Goal: Task Accomplishment & Management: Manage account settings

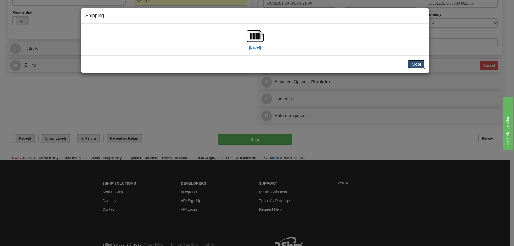
click at [421, 66] on button "Close" at bounding box center [416, 64] width 17 height 9
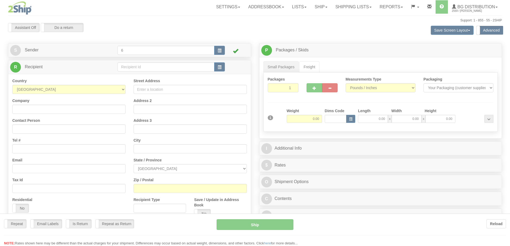
click at [129, 66] on div at bounding box center [255, 123] width 510 height 246
click at [127, 68] on div at bounding box center [255, 123] width 510 height 246
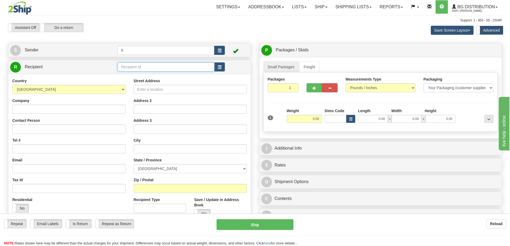
click at [127, 68] on input "text" at bounding box center [166, 66] width 97 height 9
type input "410650"
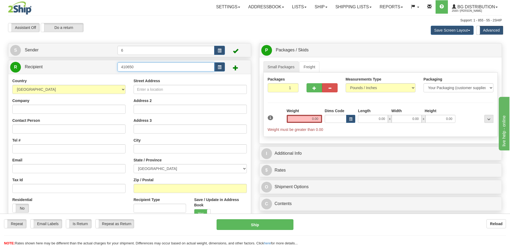
drag, startPoint x: 145, startPoint y: 66, endPoint x: -41, endPoint y: 65, distance: 185.9
click at [0, 65] on html "Training Course Close Toggle navigation Settings Shipping Preferences New Sende…" at bounding box center [255, 123] width 510 height 246
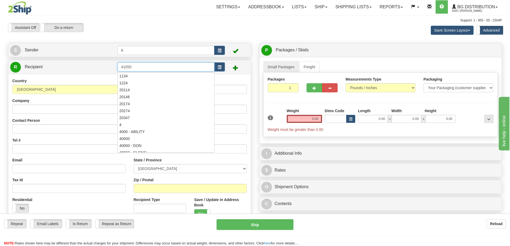
type input "41050"
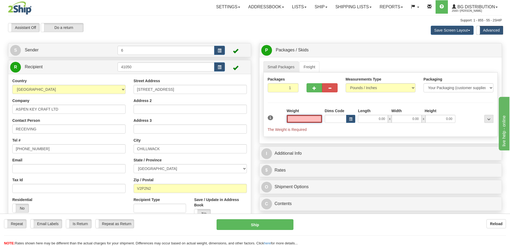
click at [305, 120] on input "text" at bounding box center [304, 119] width 35 height 8
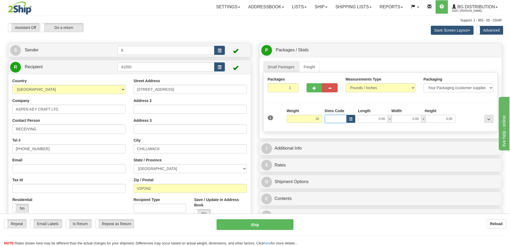
type input "20.00"
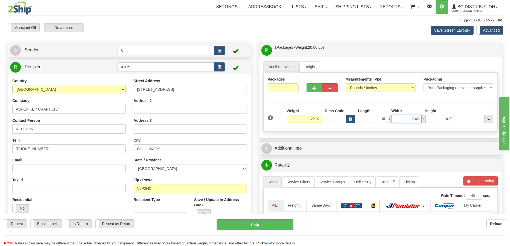
type input "15.00"
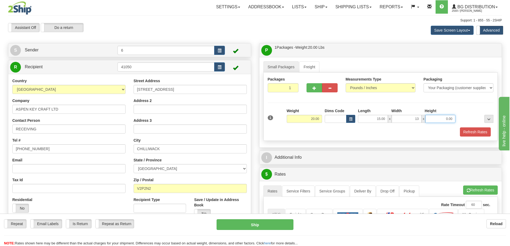
type input "13.00"
type input "10.00"
click at [475, 133] on button "Refresh Rates" at bounding box center [475, 131] width 31 height 9
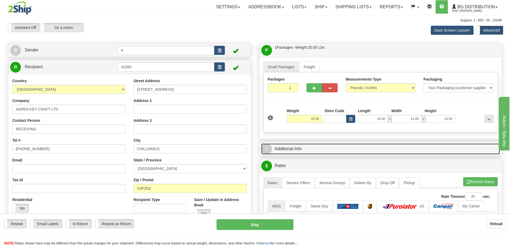
click at [448, 146] on link "I Additional Info" at bounding box center [380, 149] width 239 height 11
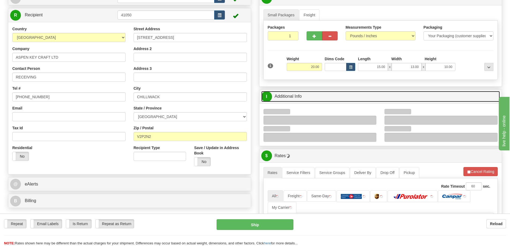
scroll to position [80, 0]
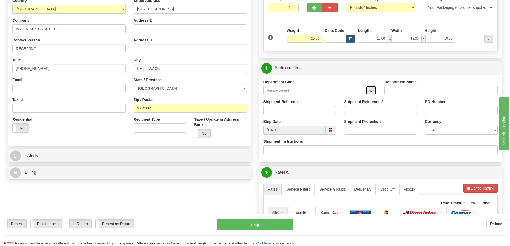
click at [374, 94] on button "button" at bounding box center [371, 90] width 11 height 9
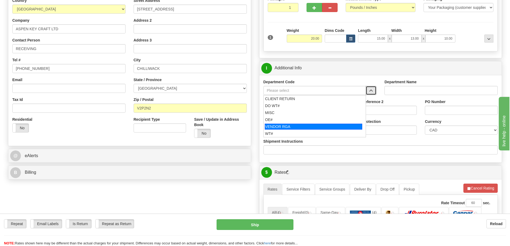
click at [283, 121] on div "OE#" at bounding box center [313, 119] width 97 height 5
type input "OE#"
type input "ORDERS"
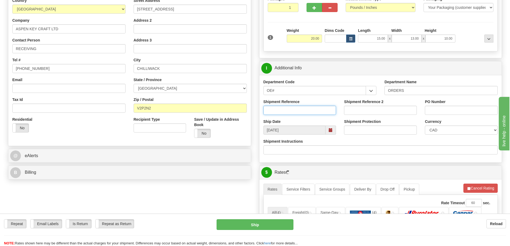
click at [282, 112] on input "Shipment Reference" at bounding box center [300, 110] width 73 height 9
type input "60034026-00"
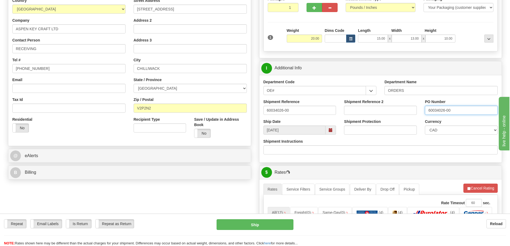
type input "60034026-00"
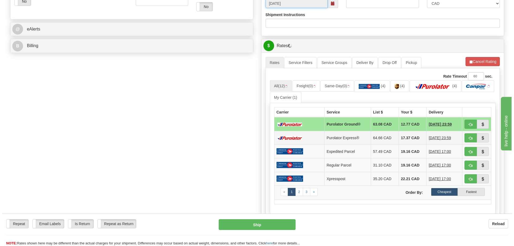
scroll to position [214, 0]
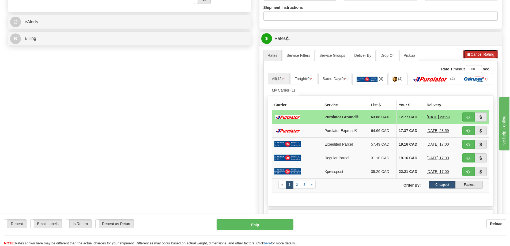
click at [480, 58] on button "Cancel Rating" at bounding box center [481, 54] width 34 height 9
click at [483, 51] on button "Refresh Rates" at bounding box center [480, 54] width 35 height 9
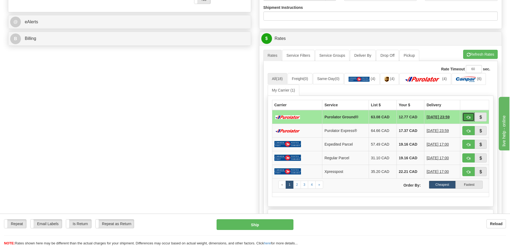
click at [468, 115] on button "button" at bounding box center [469, 116] width 12 height 9
type input "260"
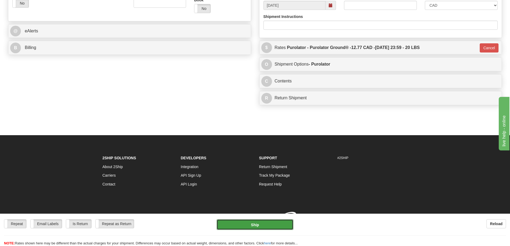
click at [269, 220] on button "Ship" at bounding box center [255, 224] width 77 height 11
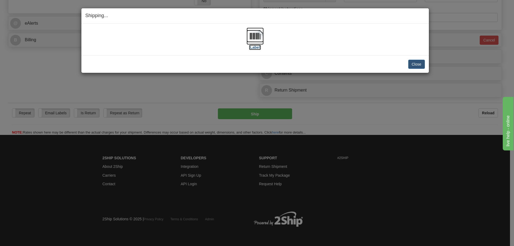
click at [256, 50] on label "[Label]" at bounding box center [255, 47] width 12 height 5
click at [422, 62] on button "Close" at bounding box center [416, 64] width 17 height 9
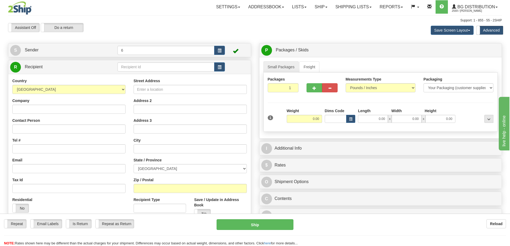
click at [131, 66] on div "Toggle navigation Settings Shipping Preferences Fields Preferences New" at bounding box center [255, 155] width 510 height 310
click at [131, 66] on input "text" at bounding box center [166, 66] width 97 height 9
drag, startPoint x: 131, startPoint y: 66, endPoint x: 128, endPoint y: 64, distance: 3.1
click at [130, 65] on input "text" at bounding box center [166, 66] width 97 height 9
type input "41099"
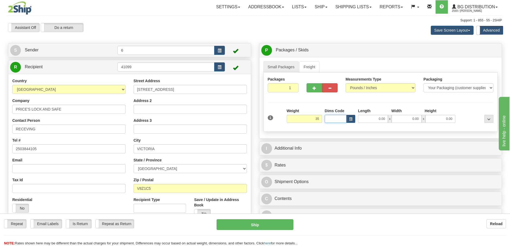
type input "35.00"
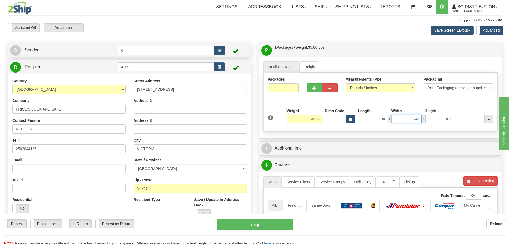
type input "19.00"
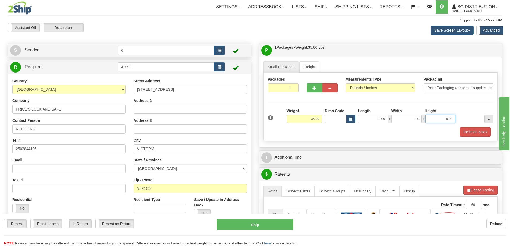
type input "15.00"
type input "13.00"
click at [471, 136] on button "Refresh Rates" at bounding box center [475, 131] width 31 height 9
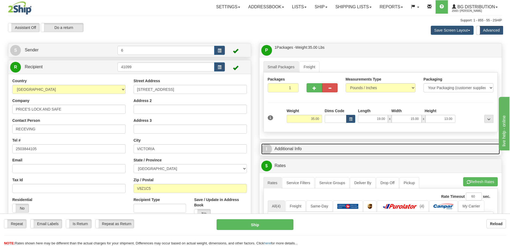
drag, startPoint x: 452, startPoint y: 152, endPoint x: 442, endPoint y: 146, distance: 12.0
click at [452, 152] on link "I Additional Info" at bounding box center [380, 149] width 239 height 11
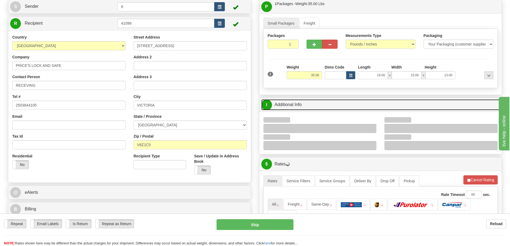
scroll to position [80, 0]
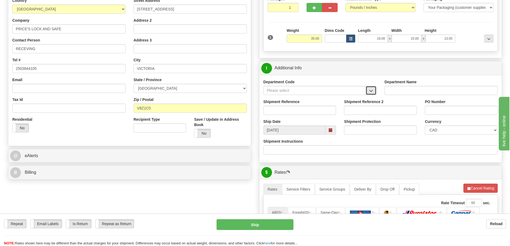
click at [371, 93] on span "button" at bounding box center [371, 90] width 4 height 3
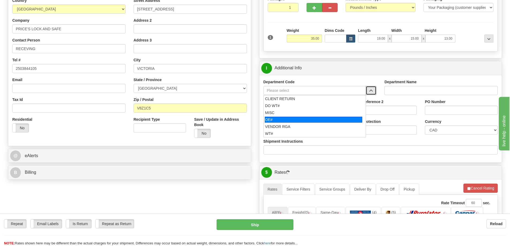
click at [308, 117] on li "OE#" at bounding box center [315, 119] width 102 height 7
type input "OE#"
type input "ORDERS"
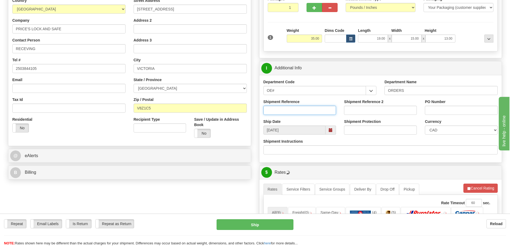
click at [306, 110] on input "Shipment Reference" at bounding box center [300, 110] width 73 height 9
type input "60034039 60034038"
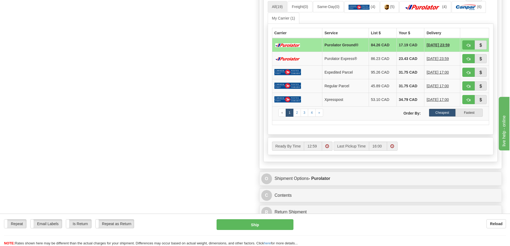
scroll to position [241, 0]
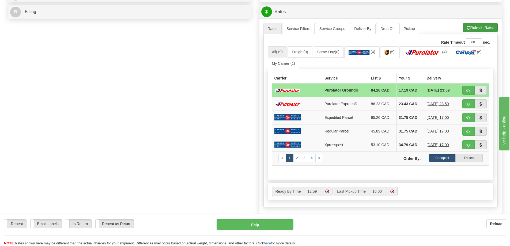
type input "27252 27251"
click at [479, 27] on button "Refresh Rates" at bounding box center [480, 27] width 35 height 9
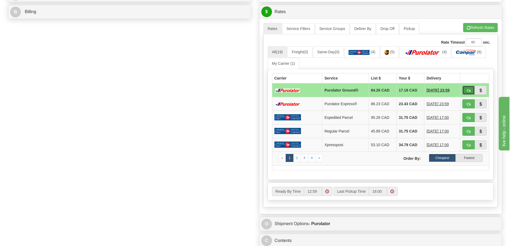
click at [471, 91] on button "button" at bounding box center [469, 90] width 12 height 9
type input "260"
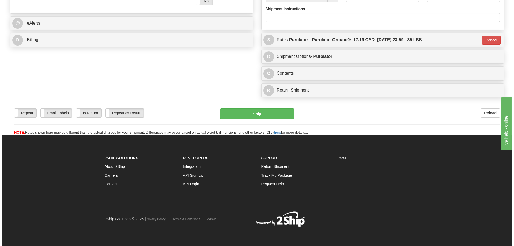
scroll to position [230, 0]
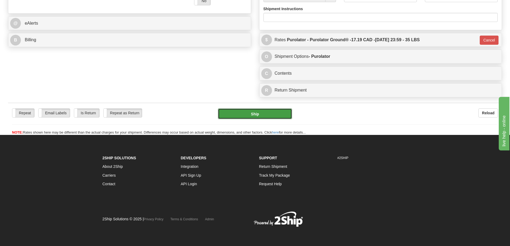
click at [254, 108] on button "Ship" at bounding box center [255, 113] width 74 height 11
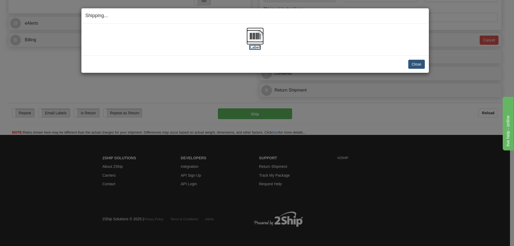
click at [259, 45] on label "[Label]" at bounding box center [255, 47] width 12 height 5
click at [416, 66] on button "Close" at bounding box center [416, 64] width 17 height 9
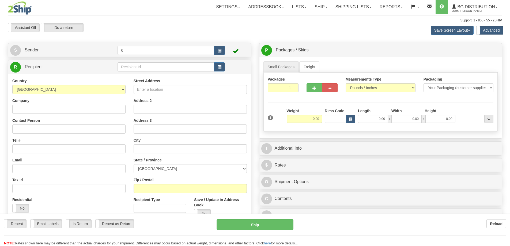
click at [152, 69] on div at bounding box center [255, 123] width 510 height 246
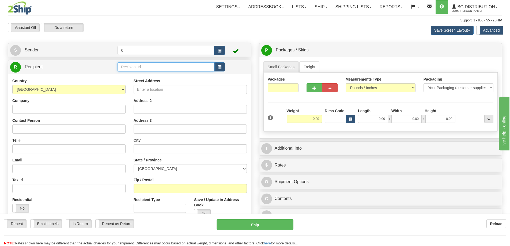
click at [152, 69] on input "text" at bounding box center [166, 66] width 97 height 9
drag, startPoint x: 152, startPoint y: 69, endPoint x: 152, endPoint y: 65, distance: 3.2
click at [152, 68] on input "text" at bounding box center [166, 66] width 97 height 9
type input "7"
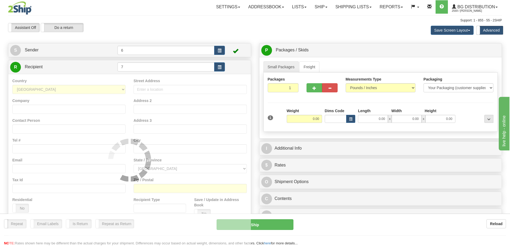
drag, startPoint x: 148, startPoint y: 19, endPoint x: 151, endPoint y: 20, distance: 2.9
click at [148, 19] on div "Support: 1 - 855 - 55 - 2SHIP" at bounding box center [255, 20] width 494 height 5
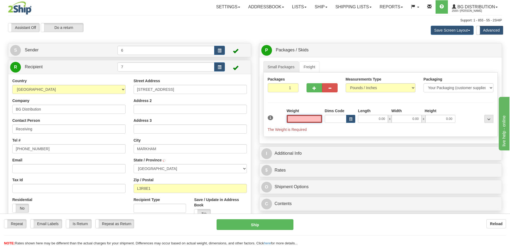
click at [311, 122] on input "text" at bounding box center [304, 119] width 35 height 8
type input "17.00"
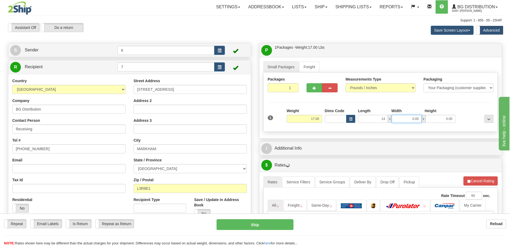
type input "14.00"
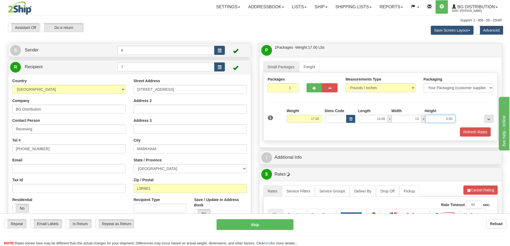
type input "13.00"
type input "10.00"
click at [315, 86] on button "button" at bounding box center [315, 87] width 16 height 9
radio input "true"
type input "2"
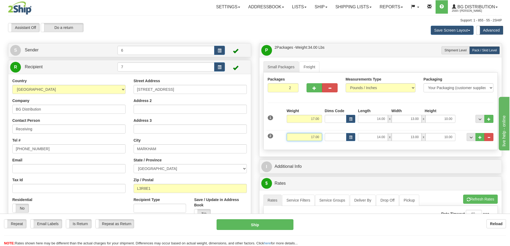
drag, startPoint x: 312, startPoint y: 140, endPoint x: 374, endPoint y: 141, distance: 62.1
click at [374, 140] on div "2 Weight 17.00 Dims Code Length Width Height" at bounding box center [381, 136] width 229 height 18
type input "9.00"
type input "94.00"
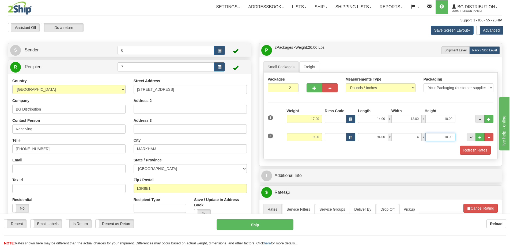
type input "4.00"
type input "3.00"
click at [481, 149] on button "Refresh Rates" at bounding box center [475, 150] width 31 height 9
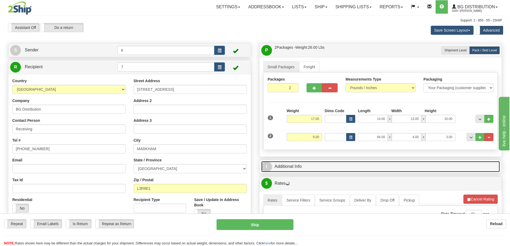
click at [415, 170] on link "I Additional Info" at bounding box center [380, 166] width 239 height 11
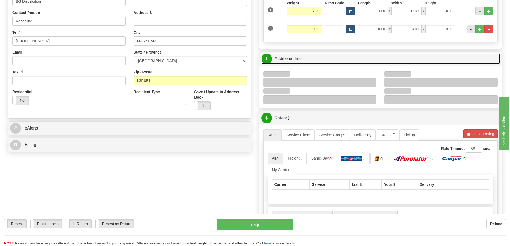
scroll to position [134, 0]
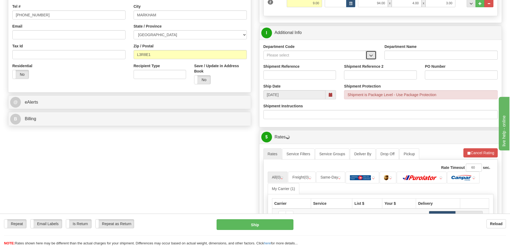
click at [377, 58] on button "button" at bounding box center [371, 55] width 11 height 9
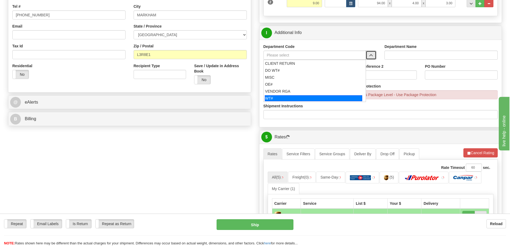
click at [272, 99] on div "WT#" at bounding box center [313, 98] width 97 height 6
type input "WT#"
type input "WAREHOUSE TRANSFERS"
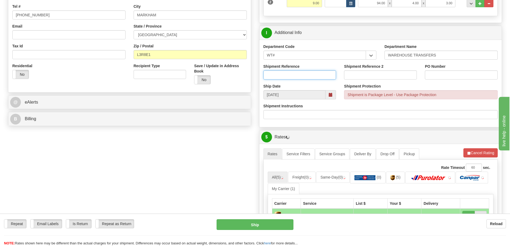
click at [272, 76] on input "Shipment Reference" at bounding box center [300, 74] width 73 height 9
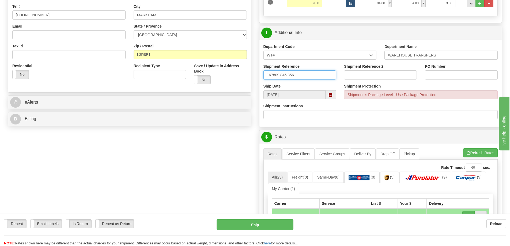
type input "167809 845 856"
paste input "167809 845 856"
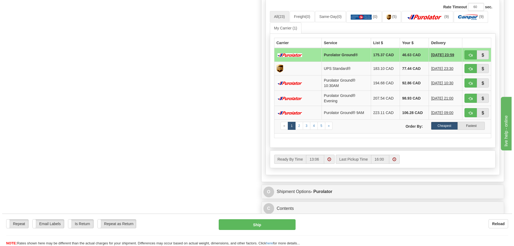
scroll to position [161, 0]
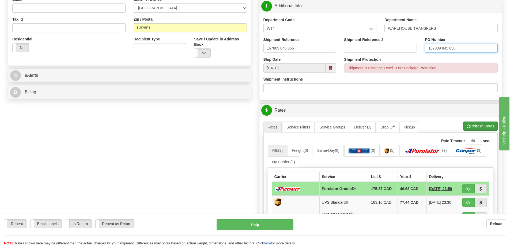
type input "167809 845 856"
drag, startPoint x: 483, startPoint y: 126, endPoint x: 476, endPoint y: 106, distance: 21.1
click at [483, 126] on button "Refresh Rates" at bounding box center [480, 126] width 35 height 9
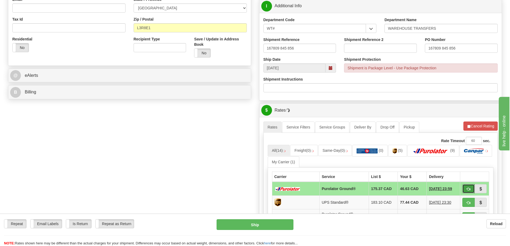
click at [471, 189] on button "button" at bounding box center [469, 188] width 12 height 9
click at [465, 188] on button "button" at bounding box center [469, 188] width 12 height 9
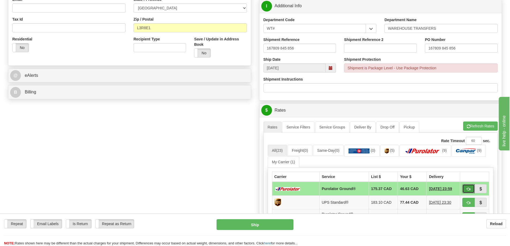
click at [470, 191] on span "button" at bounding box center [469, 188] width 4 height 3
type input "260"
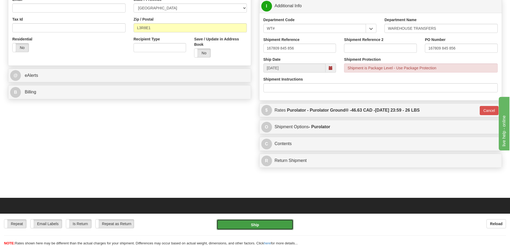
click at [267, 228] on button "Ship" at bounding box center [255, 224] width 77 height 11
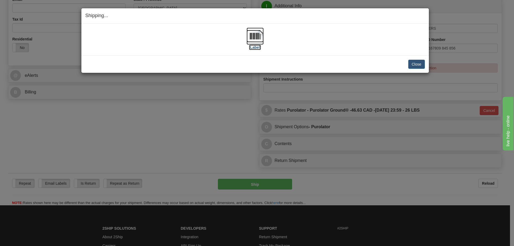
click at [254, 50] on label "[Label]" at bounding box center [255, 47] width 12 height 5
click at [415, 66] on button "Close" at bounding box center [416, 64] width 17 height 9
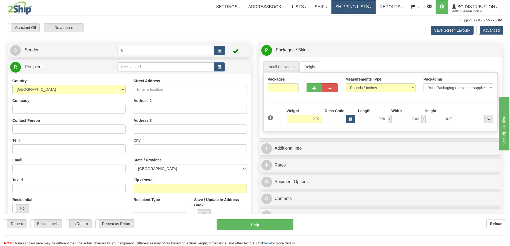
click at [352, 7] on link "Shipping lists" at bounding box center [354, 6] width 44 height 13
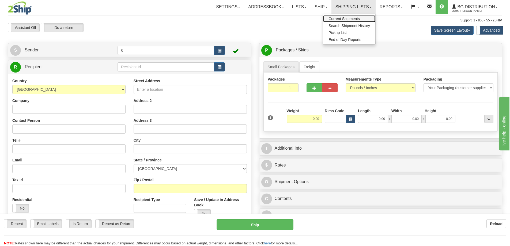
click at [341, 20] on span "Current Shipments" at bounding box center [344, 19] width 31 height 4
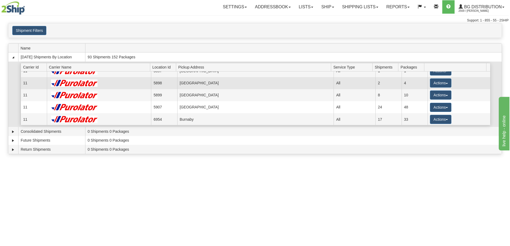
scroll to position [27, 0]
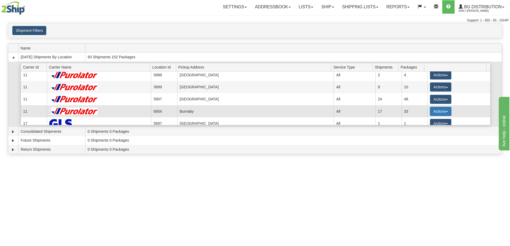
click at [434, 115] on button "Actions" at bounding box center [440, 111] width 21 height 9
click at [428, 122] on span "Details" at bounding box center [421, 121] width 14 height 4
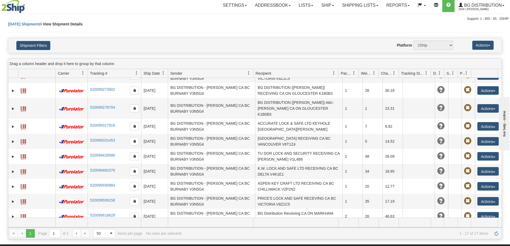
scroll to position [54, 0]
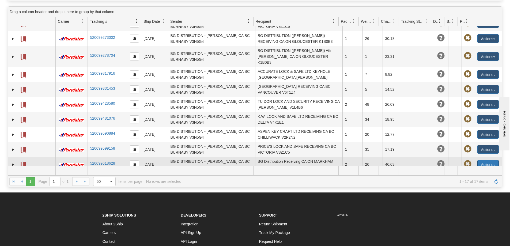
click at [481, 160] on button "Actions" at bounding box center [488, 164] width 21 height 9
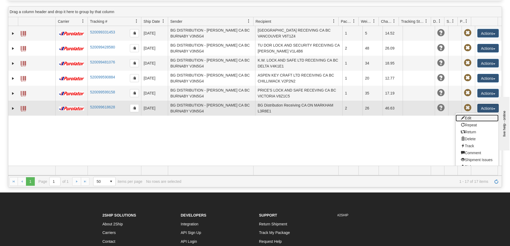
click at [471, 116] on link "Edit" at bounding box center [477, 118] width 43 height 7
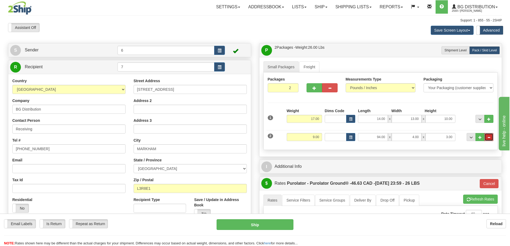
click at [492, 137] on button "..." at bounding box center [489, 137] width 9 height 8
type input "1"
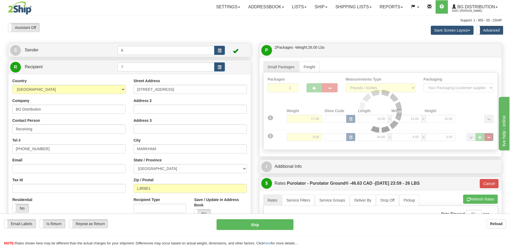
type input "260"
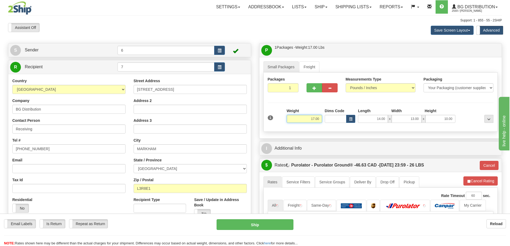
drag, startPoint x: 305, startPoint y: 120, endPoint x: 342, endPoint y: 111, distance: 37.8
click at [342, 114] on div "1 Weight 17.00 Dims Code x x" at bounding box center [381, 117] width 229 height 19
type input "18"
type input "260"
type input "18.00"
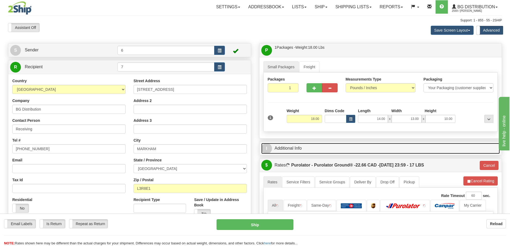
click at [380, 149] on link "I Additional Info" at bounding box center [380, 148] width 239 height 11
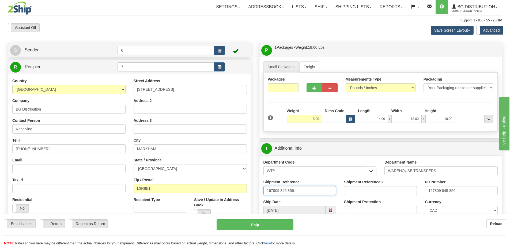
click at [300, 191] on input "167809 845 856" at bounding box center [300, 190] width 73 height 9
type input "167809 845 595"
paste input "595"
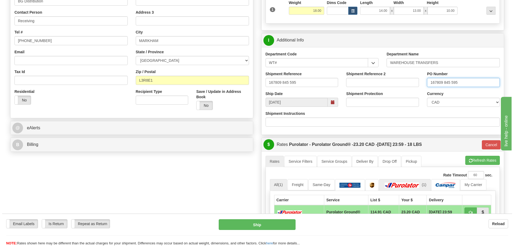
scroll to position [161, 0]
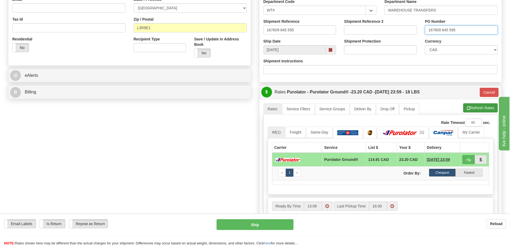
type input "167809 845 595"
click at [477, 109] on button "Refresh Rates" at bounding box center [480, 107] width 35 height 9
type input "260"
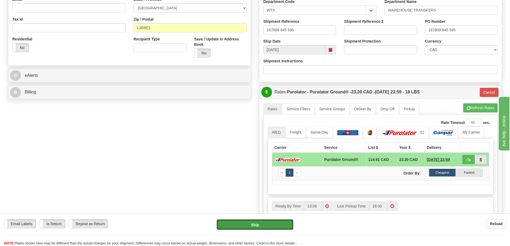
click at [268, 224] on button "Ship" at bounding box center [255, 224] width 77 height 11
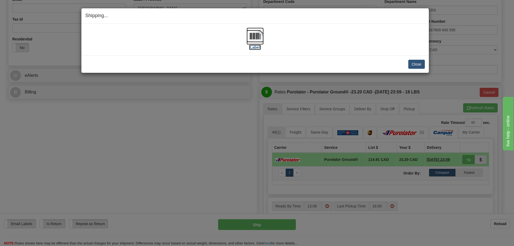
click at [258, 48] on label "[Label]" at bounding box center [255, 47] width 12 height 5
click at [421, 61] on button "Close" at bounding box center [416, 64] width 17 height 9
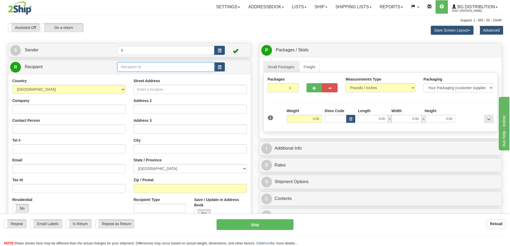
click at [128, 70] on input "text" at bounding box center [166, 66] width 97 height 9
type input "3"
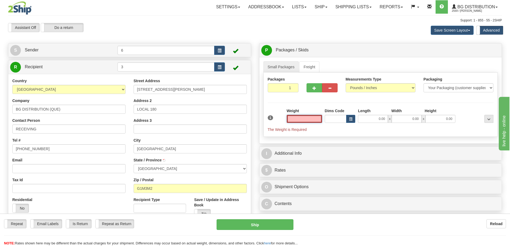
click at [317, 122] on input "text" at bounding box center [304, 119] width 35 height 8
type input "3.00"
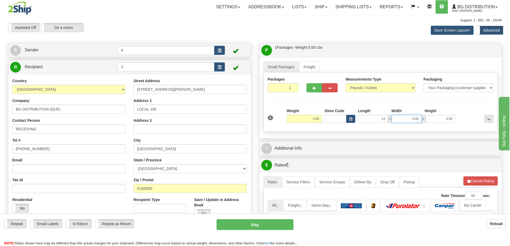
type input "13.00"
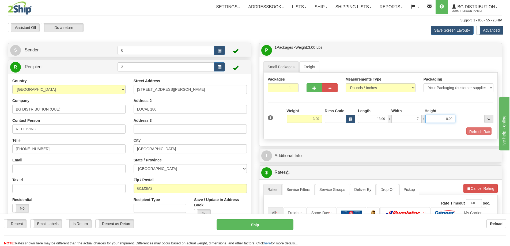
type input "7.00"
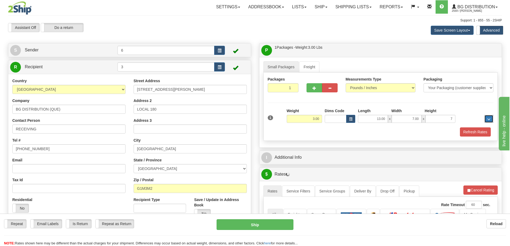
type input "7.00"
click at [465, 130] on button "Refresh Rates" at bounding box center [475, 131] width 31 height 9
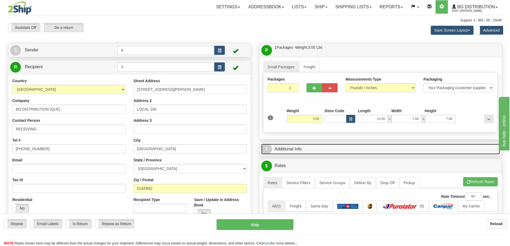
click at [449, 154] on link "I Additional Info" at bounding box center [380, 149] width 239 height 11
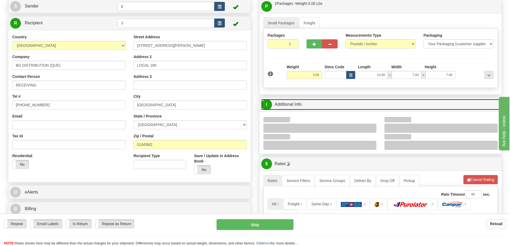
scroll to position [80, 0]
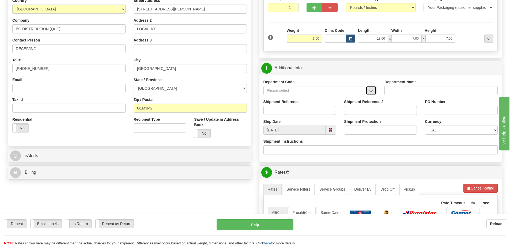
click at [373, 93] on span "button" at bounding box center [371, 90] width 4 height 3
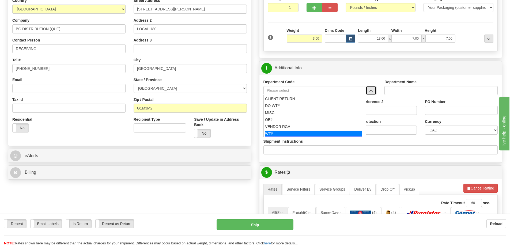
click at [277, 132] on div "WT#" at bounding box center [313, 134] width 97 height 6
type input "WT#"
type input "WAREHOUSE TRANSFERS"
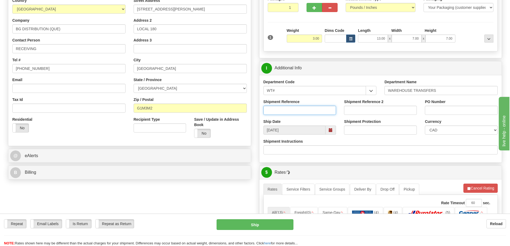
click at [274, 110] on input "Shipment Reference" at bounding box center [300, 110] width 73 height 9
type input "167609-00"
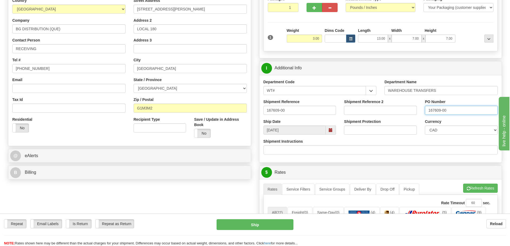
type input "167609-00"
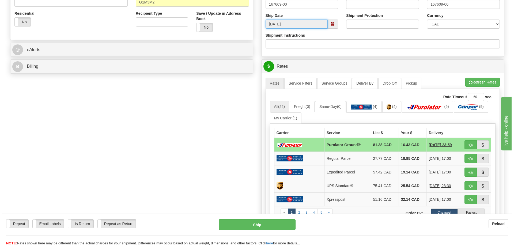
scroll to position [187, 0]
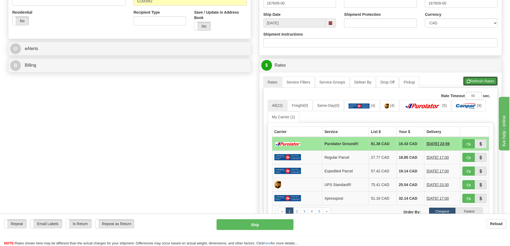
click at [479, 79] on button "Refresh Rates" at bounding box center [480, 81] width 35 height 9
click at [467, 146] on span "button" at bounding box center [469, 143] width 4 height 3
type input "260"
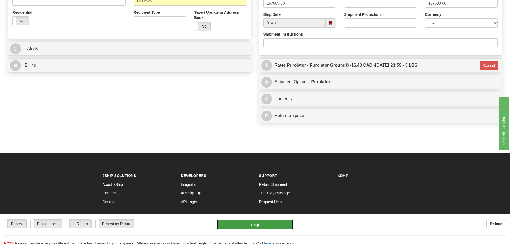
click at [270, 222] on button "Ship" at bounding box center [255, 224] width 77 height 11
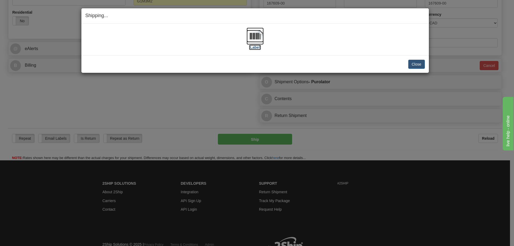
click at [258, 48] on label "[Label]" at bounding box center [255, 47] width 12 height 5
click at [421, 64] on button "Close" at bounding box center [416, 64] width 17 height 9
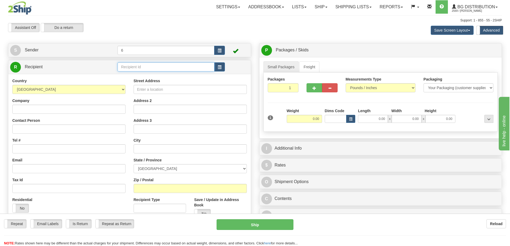
click at [140, 67] on input "text" at bounding box center [166, 66] width 97 height 9
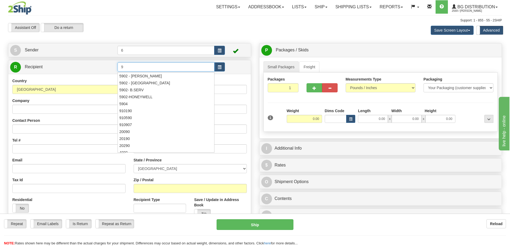
type input "9"
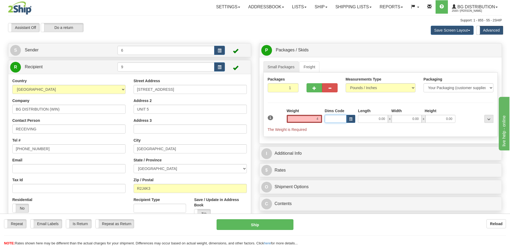
type input "4.00"
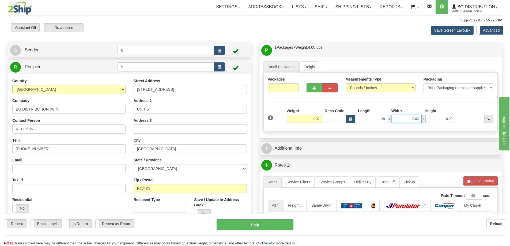
type input "39.00"
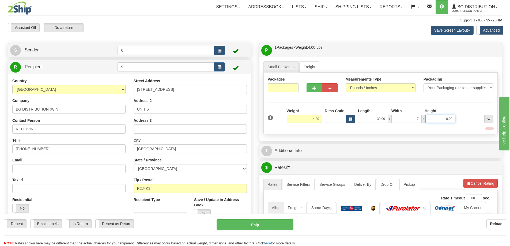
type input "7.00"
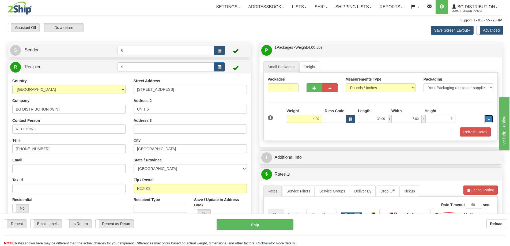
type input "7.00"
drag, startPoint x: 937, startPoint y: 268, endPoint x: 537, endPoint y: 151, distance: 416.5
type input "4.00"
click at [309, 92] on button "button" at bounding box center [315, 87] width 16 height 9
radio input "true"
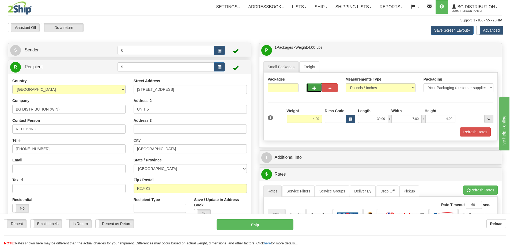
type input "2"
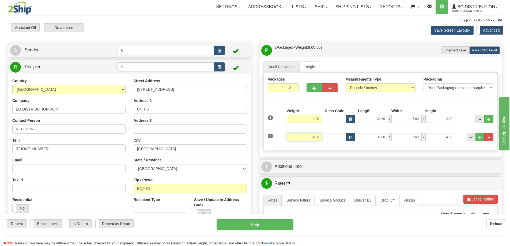
drag, startPoint x: 299, startPoint y: 136, endPoint x: 365, endPoint y: 133, distance: 66.2
click at [364, 133] on div "2 Weight 4.00 Dims Code Length Width Height" at bounding box center [381, 136] width 229 height 18
type input "9.00"
type input "93.00"
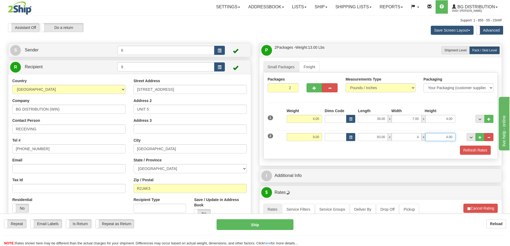
type input "4.00"
type input "3.00"
click at [315, 90] on span "button" at bounding box center [315, 88] width 4 height 3
type input "3"
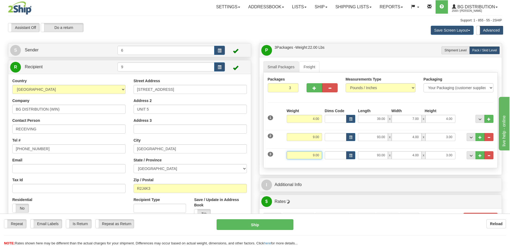
drag, startPoint x: 301, startPoint y: 156, endPoint x: 335, endPoint y: 153, distance: 34.1
click at [337, 153] on div "3 Weight 9.00 Dims Code Length Width Height" at bounding box center [381, 155] width 229 height 18
type input "38.00"
type input "19.00"
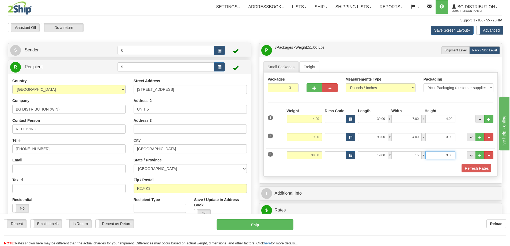
type input "15.00"
type input "13.00"
click at [313, 88] on span "button" at bounding box center [315, 88] width 4 height 3
type input "4"
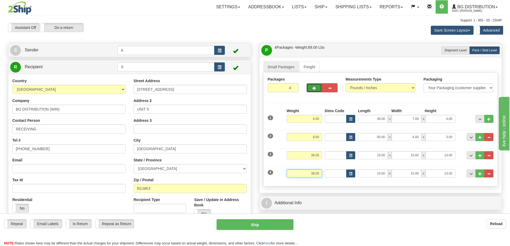
drag, startPoint x: 308, startPoint y: 176, endPoint x: 335, endPoint y: 167, distance: 28.5
click at [336, 171] on div "4 Weight 38.00 Dims Code Length Width Height" at bounding box center [381, 173] width 229 height 18
type input "22.00"
type input "17.00"
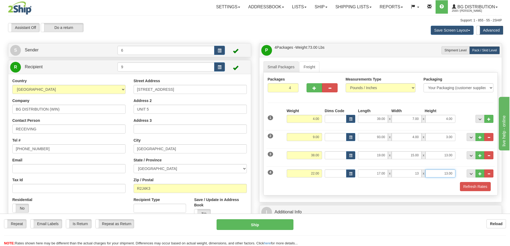
type input "13.00"
type input "11.00"
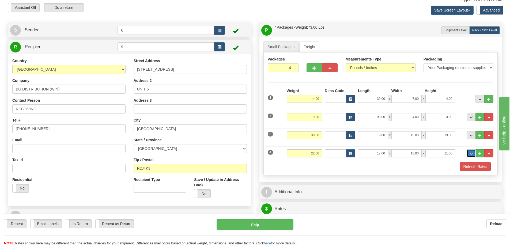
scroll to position [54, 0]
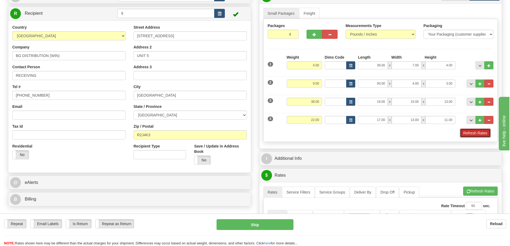
click at [479, 133] on button "Refresh Rates" at bounding box center [475, 133] width 31 height 9
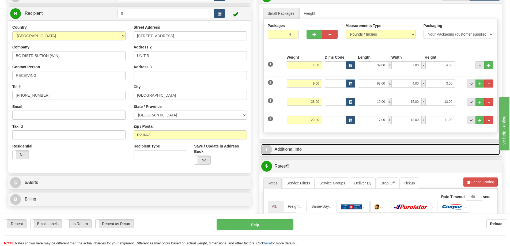
click at [431, 155] on link "I Additional Info" at bounding box center [380, 149] width 239 height 11
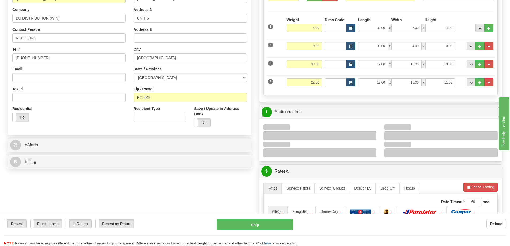
scroll to position [107, 0]
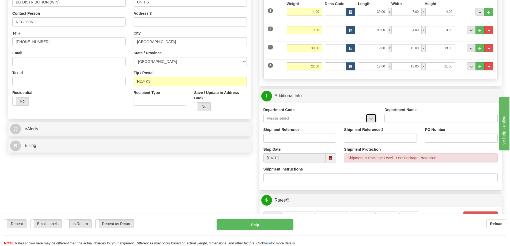
click at [371, 118] on span "button" at bounding box center [371, 118] width 4 height 3
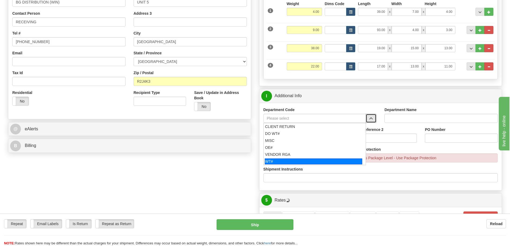
click at [279, 161] on div "WT#" at bounding box center [313, 162] width 97 height 6
type input "WT#"
type input "WAREHOUSE TRANSFERS"
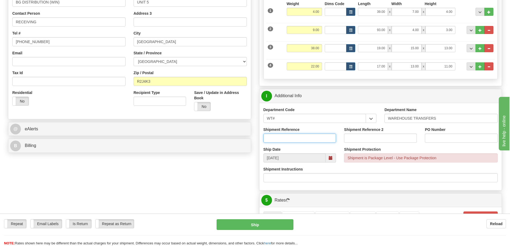
click at [281, 138] on input "Shipment Reference" at bounding box center [300, 138] width 73 height 9
type input "1"
type input "2025-10-10 WT"
paste input "2025-10-10 WT"
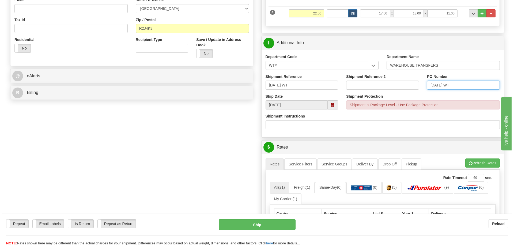
scroll to position [241, 0]
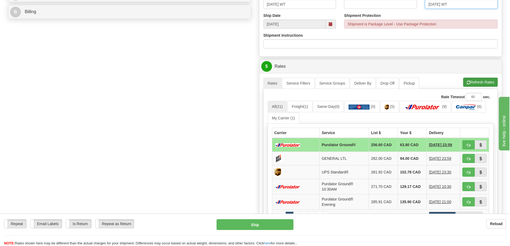
type input "2025-10-10 WT"
click at [476, 80] on button "Refresh Rates" at bounding box center [480, 82] width 35 height 9
click at [467, 147] on span "button" at bounding box center [469, 145] width 4 height 3
type input "260"
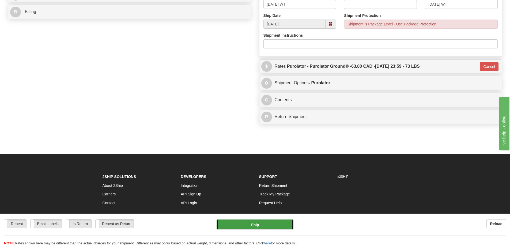
click at [244, 226] on button "Ship" at bounding box center [255, 224] width 77 height 11
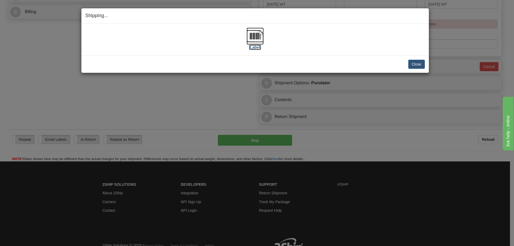
click at [255, 48] on label "[Label]" at bounding box center [255, 47] width 12 height 5
drag, startPoint x: 418, startPoint y: 68, endPoint x: 415, endPoint y: 68, distance: 2.7
click at [418, 68] on button "Close" at bounding box center [416, 64] width 17 height 9
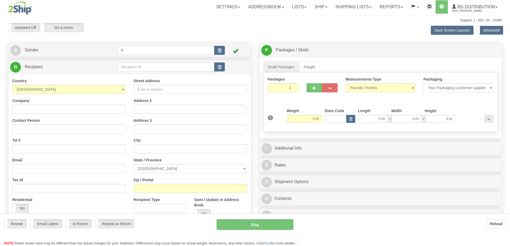
click at [132, 68] on div at bounding box center [255, 123] width 510 height 246
click at [132, 68] on input "text" at bounding box center [166, 66] width 97 height 9
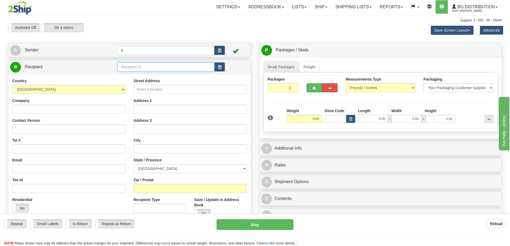
click at [132, 68] on input "text" at bounding box center [166, 66] width 97 height 9
type input "1"
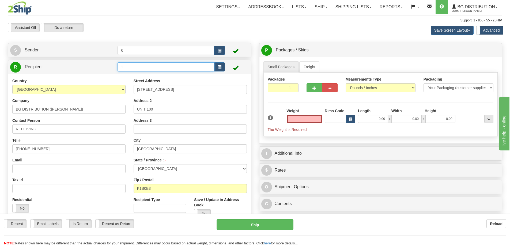
type input "0.00"
drag, startPoint x: 132, startPoint y: 67, endPoint x: 87, endPoint y: 72, distance: 44.8
click at [87, 72] on tr "R Recipient 1" at bounding box center [129, 67] width 239 height 11
type input "2"
click at [303, 122] on input "text" at bounding box center [304, 119] width 35 height 8
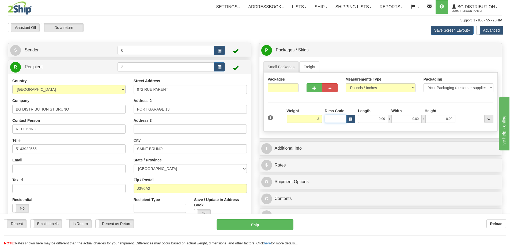
type input "3.00"
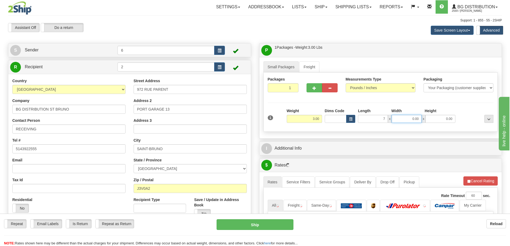
type input "7.00"
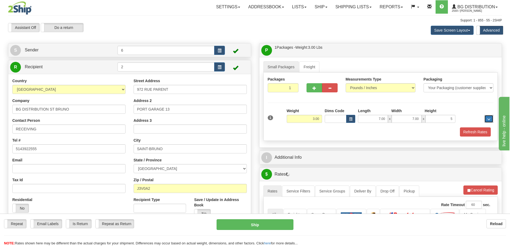
type input "5.00"
click at [476, 128] on button "Refresh Rates" at bounding box center [475, 131] width 31 height 9
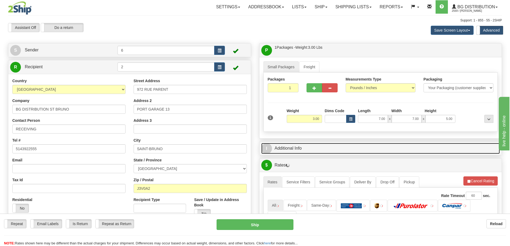
click at [444, 152] on link "I Additional Info" at bounding box center [380, 148] width 239 height 11
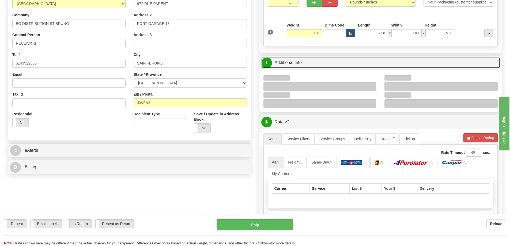
scroll to position [107, 0]
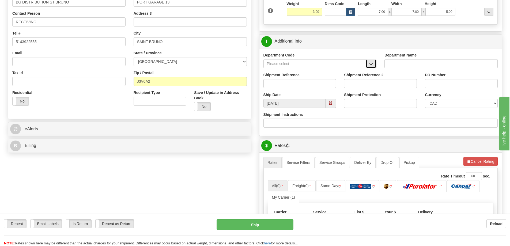
click at [367, 64] on button "button" at bounding box center [371, 63] width 11 height 9
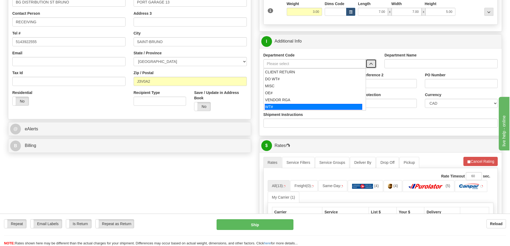
click at [283, 110] on div "WT#" at bounding box center [313, 107] width 97 height 6
type input "WT#"
type input "WAREHOUSE TRANSFERS"
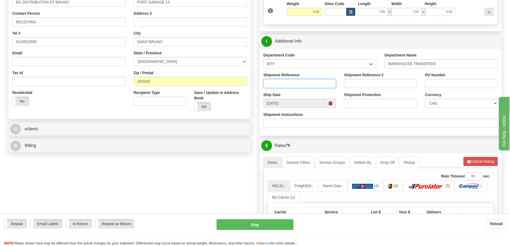
click at [286, 83] on input "Shipment Reference" at bounding box center [300, 83] width 73 height 9
type input "167900-00"
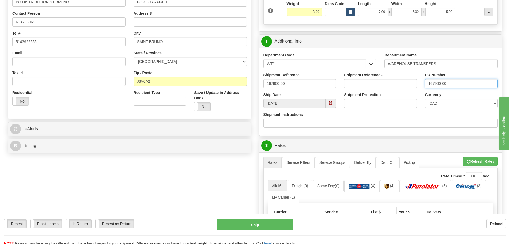
type input "167900-00"
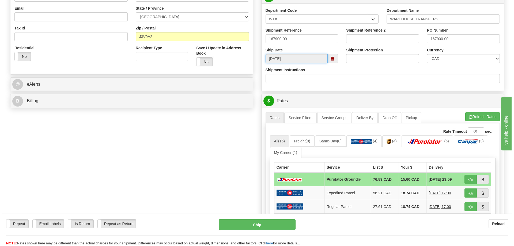
scroll to position [214, 0]
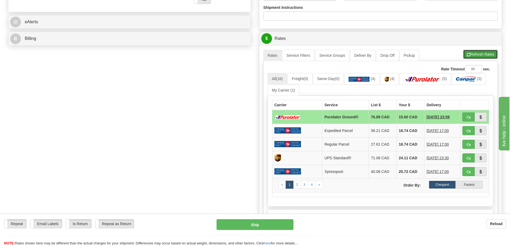
click at [473, 56] on button "Refresh Rates" at bounding box center [480, 54] width 35 height 9
click at [467, 118] on span "button" at bounding box center [469, 117] width 4 height 3
type input "260"
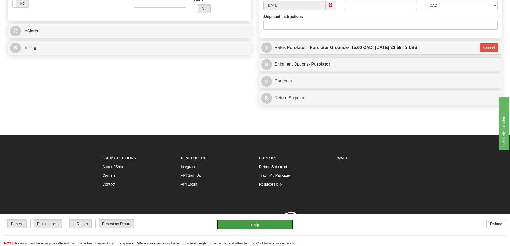
click at [273, 227] on button "Ship" at bounding box center [255, 224] width 77 height 11
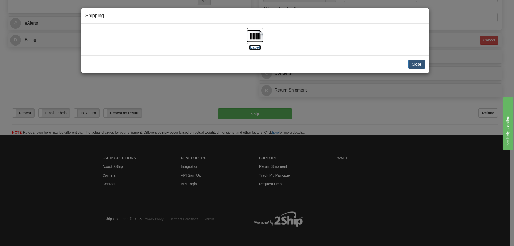
click at [260, 43] on img at bounding box center [255, 36] width 17 height 17
